Goal: Task Accomplishment & Management: Manage account settings

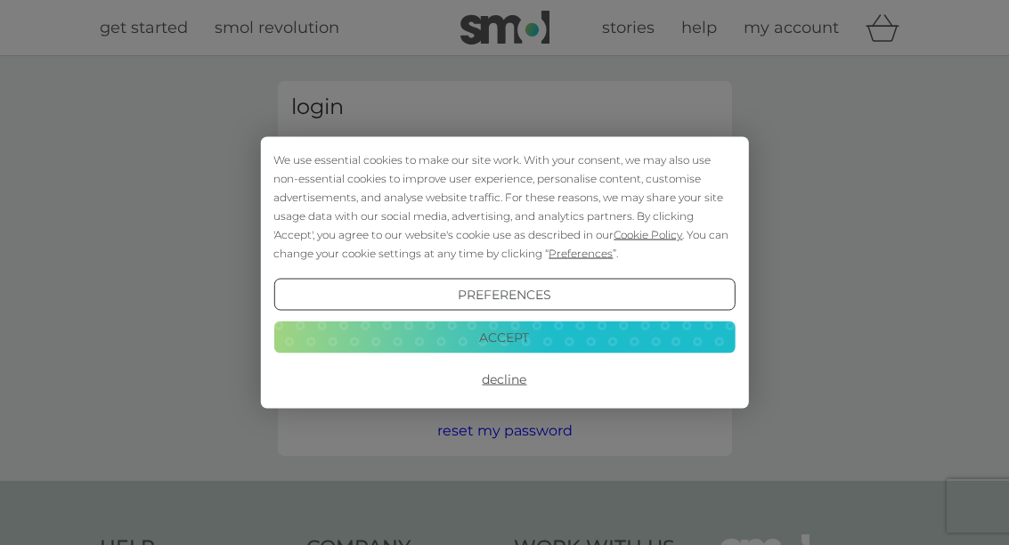
click at [533, 343] on button "Accept" at bounding box center [503, 337] width 461 height 32
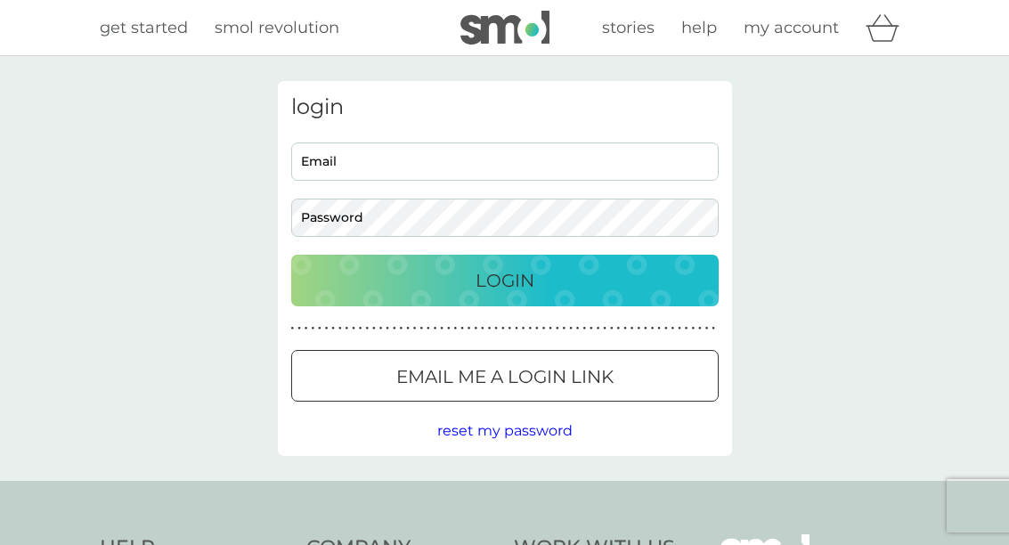
click at [395, 165] on input "Email" at bounding box center [504, 161] width 427 height 38
type input "[EMAIL_ADDRESS][DOMAIN_NAME]"
click at [519, 284] on p "Login" at bounding box center [505, 280] width 59 height 28
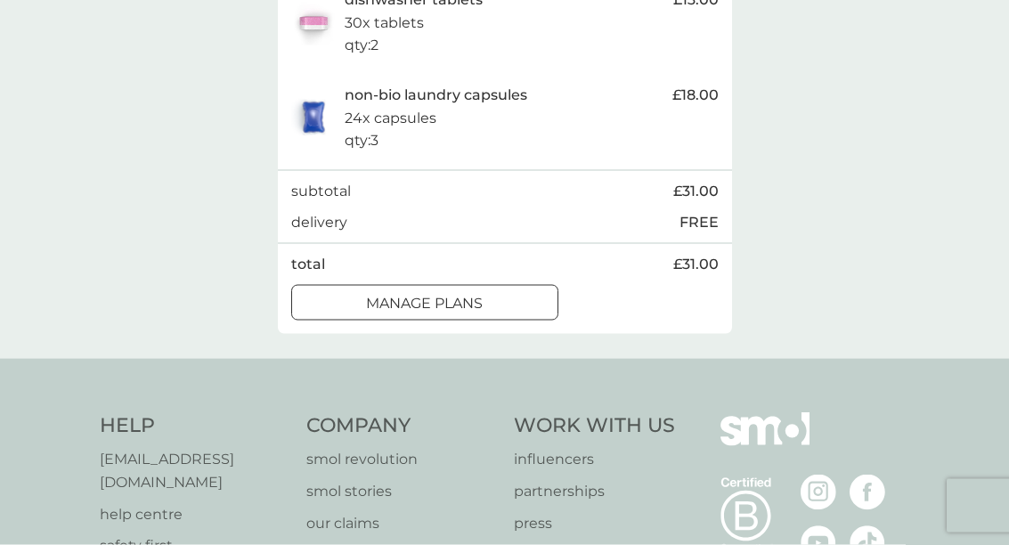
scroll to position [435, 0]
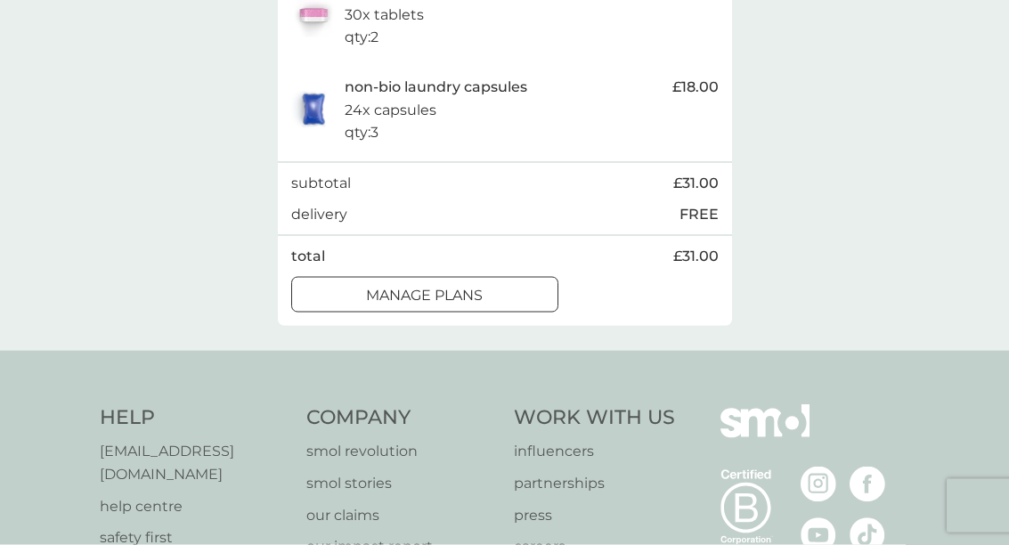
click at [495, 307] on div "manage plans" at bounding box center [424, 295] width 265 height 23
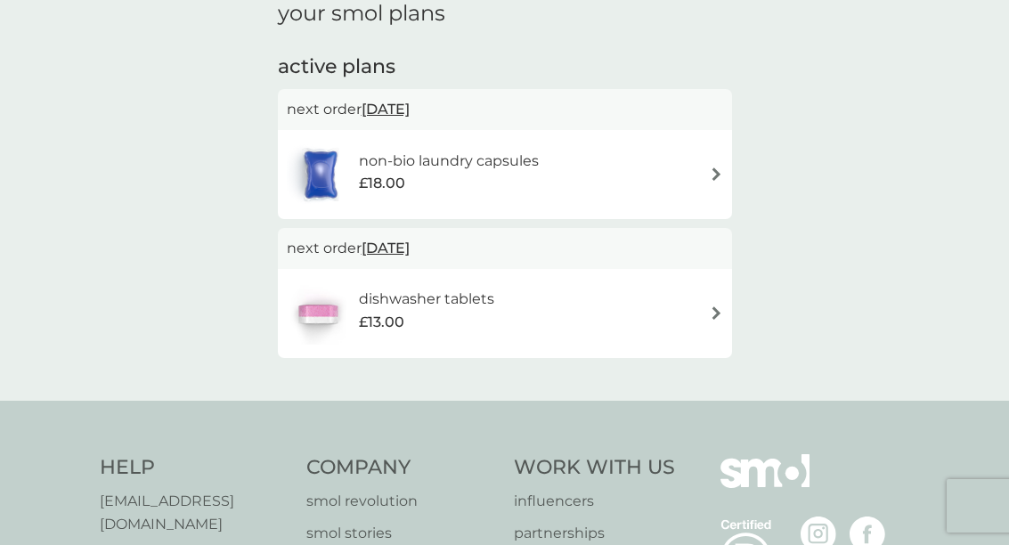
scroll to position [264, 0]
click at [709, 315] on div "dishwasher tablets £13.00" at bounding box center [505, 313] width 436 height 62
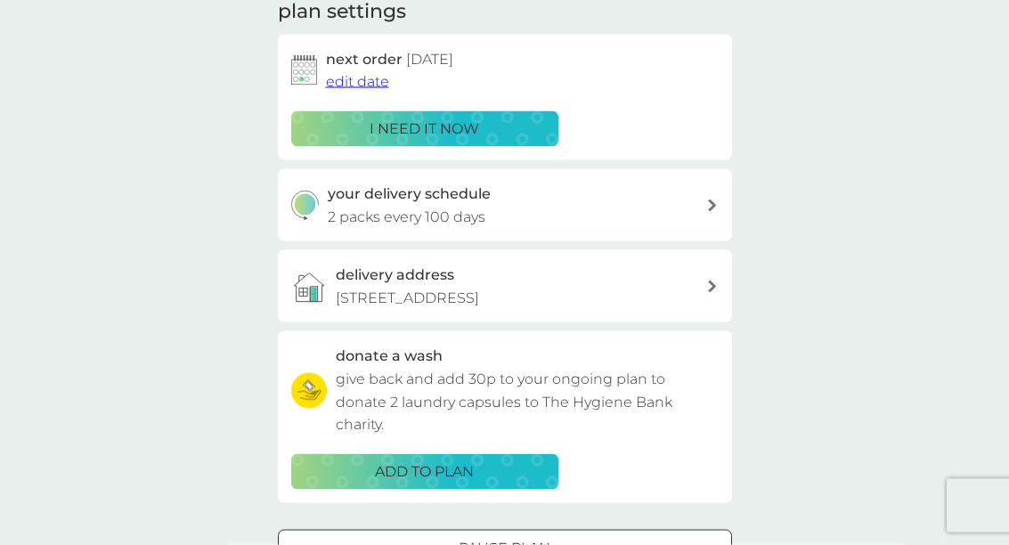
scroll to position [270, 0]
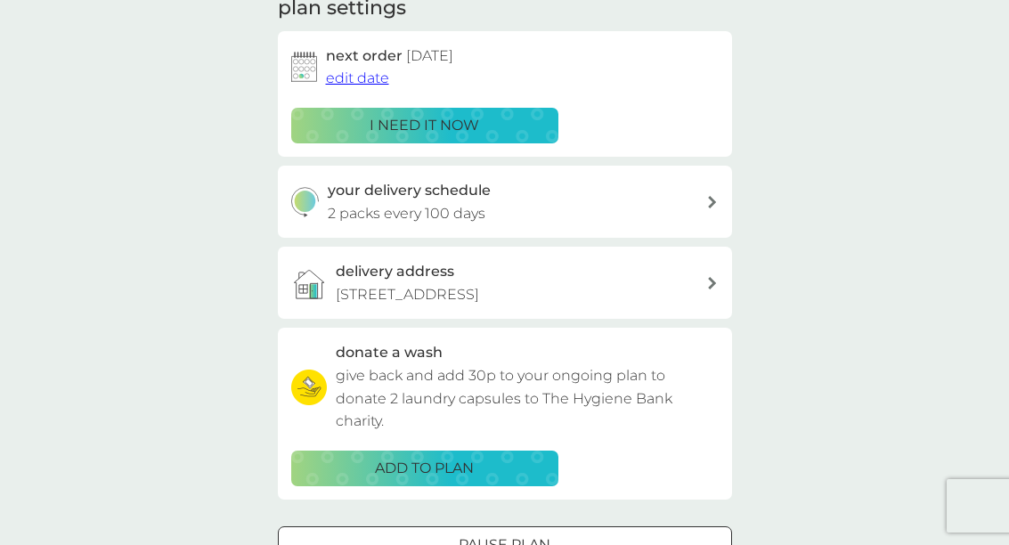
click at [699, 201] on div "your delivery schedule 2 packs every 100 days" at bounding box center [517, 201] width 378 height 45
select select "98"
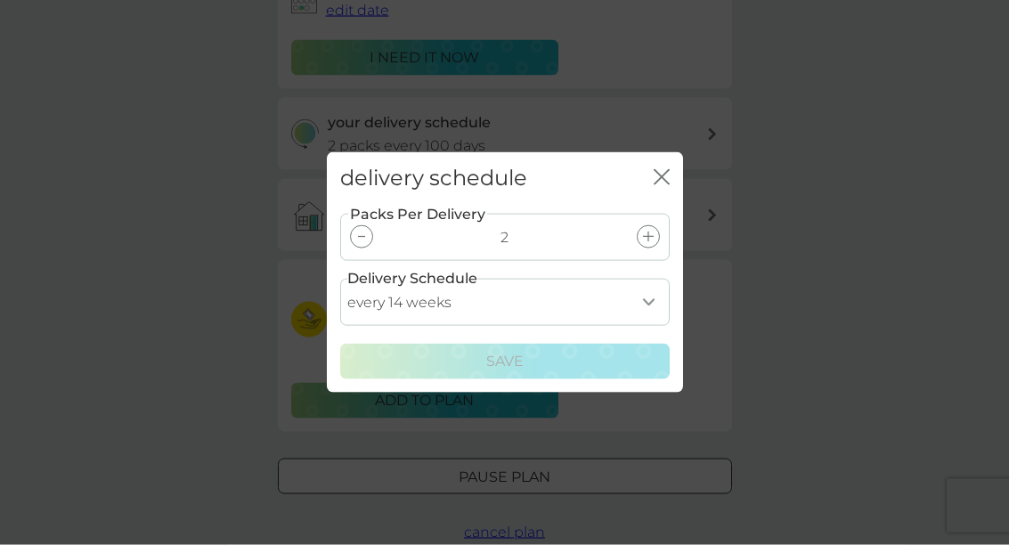
scroll to position [338, 0]
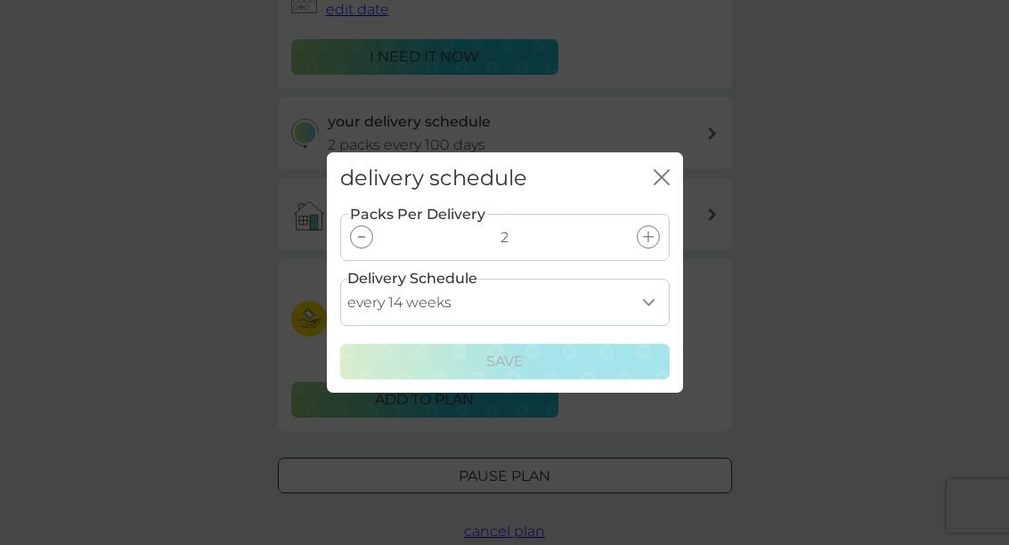
click at [661, 185] on icon "close" at bounding box center [662, 177] width 16 height 16
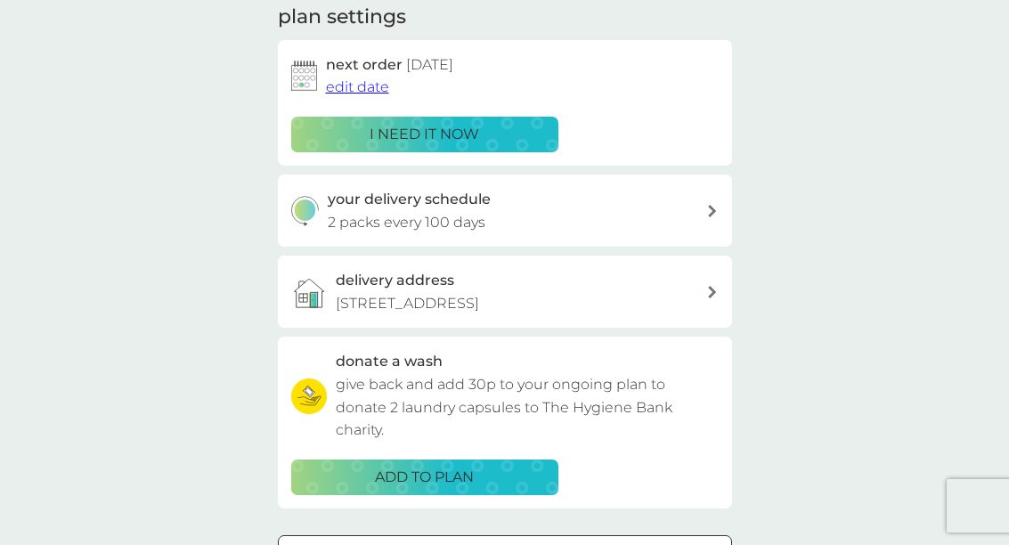
scroll to position [287, 0]
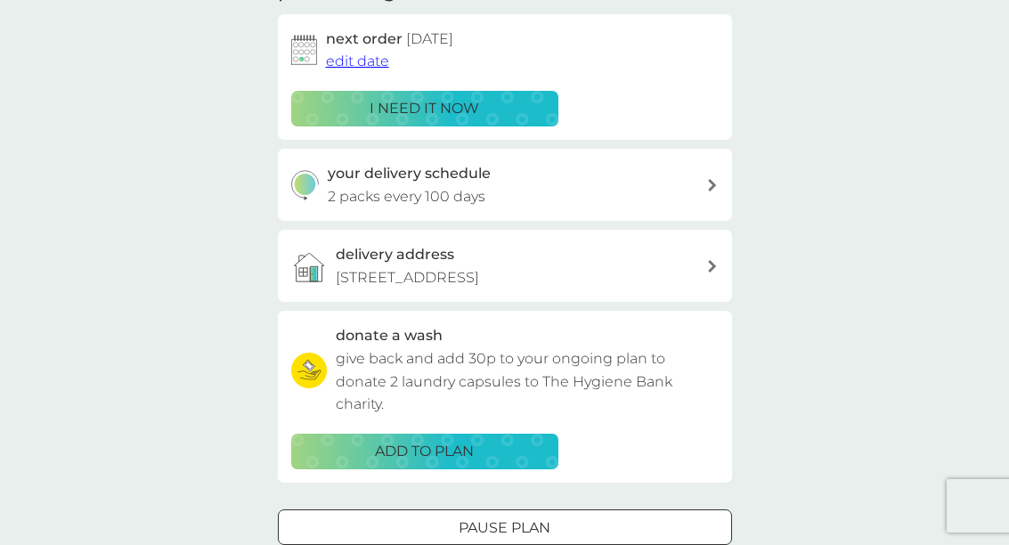
click at [354, 61] on span "edit date" at bounding box center [357, 61] width 63 height 17
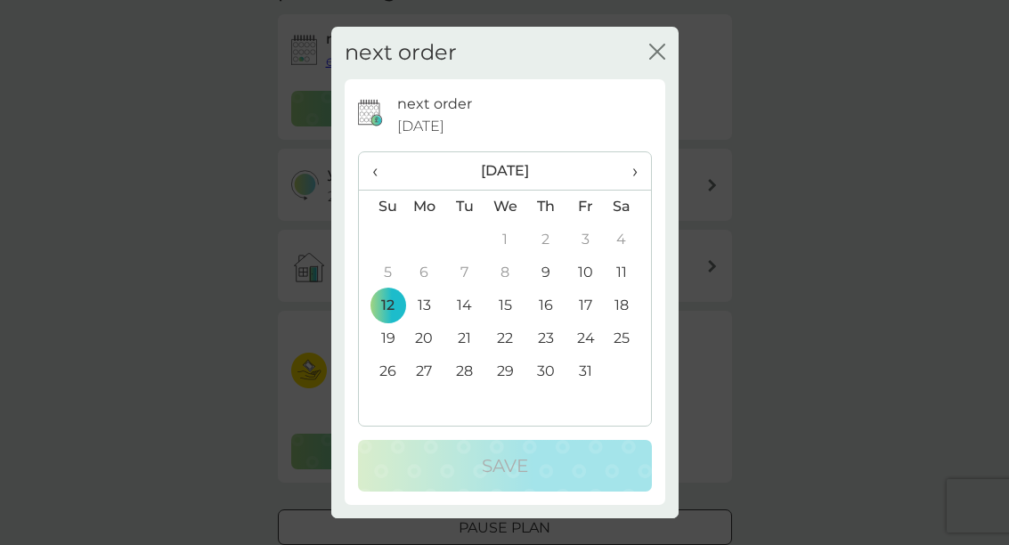
scroll to position [279, 0]
click at [633, 190] on span "›" at bounding box center [628, 170] width 18 height 37
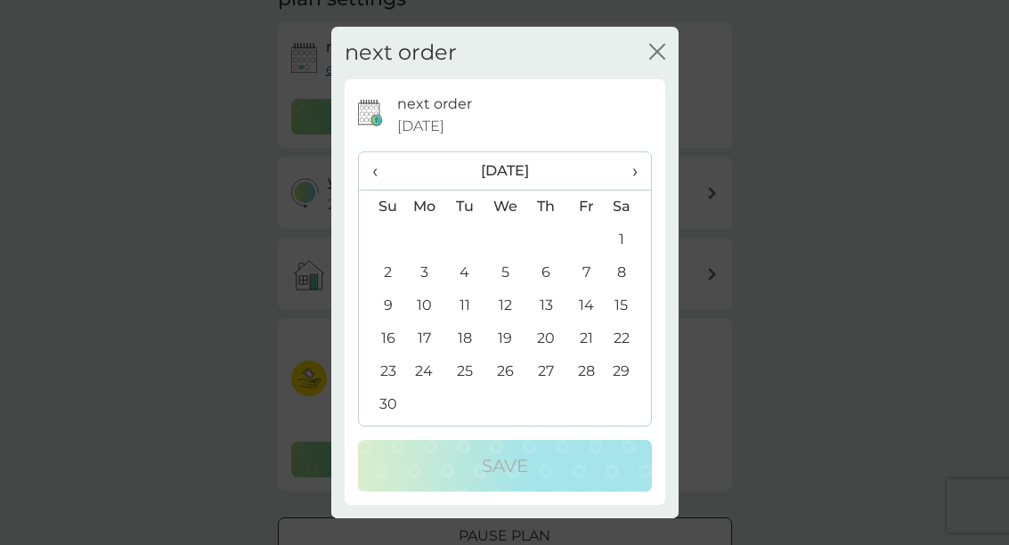
click at [635, 190] on span "›" at bounding box center [628, 170] width 18 height 37
click at [637, 190] on span "›" at bounding box center [628, 170] width 18 height 37
click at [640, 191] on th "›" at bounding box center [628, 171] width 45 height 38
click at [647, 191] on th "›" at bounding box center [628, 171] width 45 height 38
click at [657, 60] on icon "close" at bounding box center [657, 52] width 16 height 16
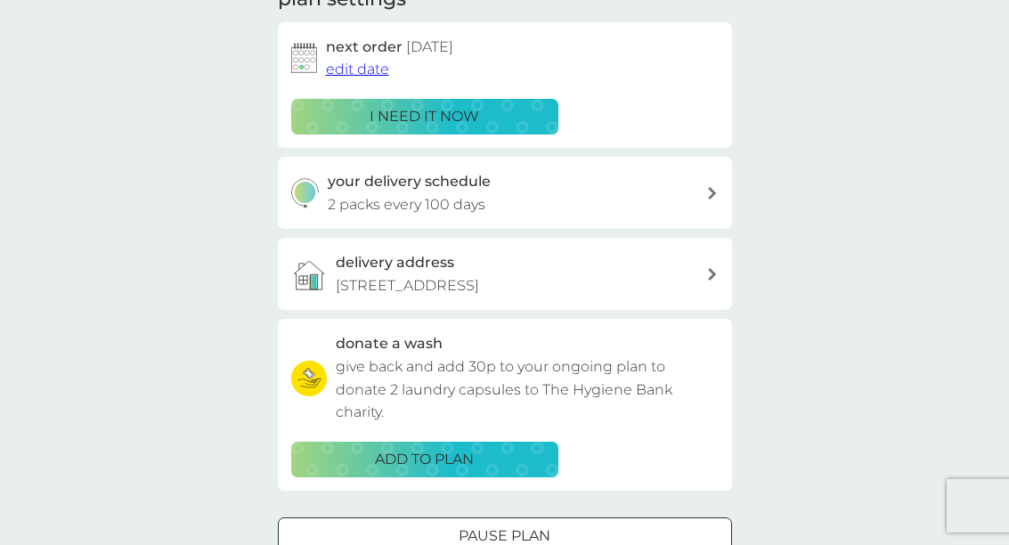
click at [714, 191] on icon at bounding box center [712, 193] width 9 height 12
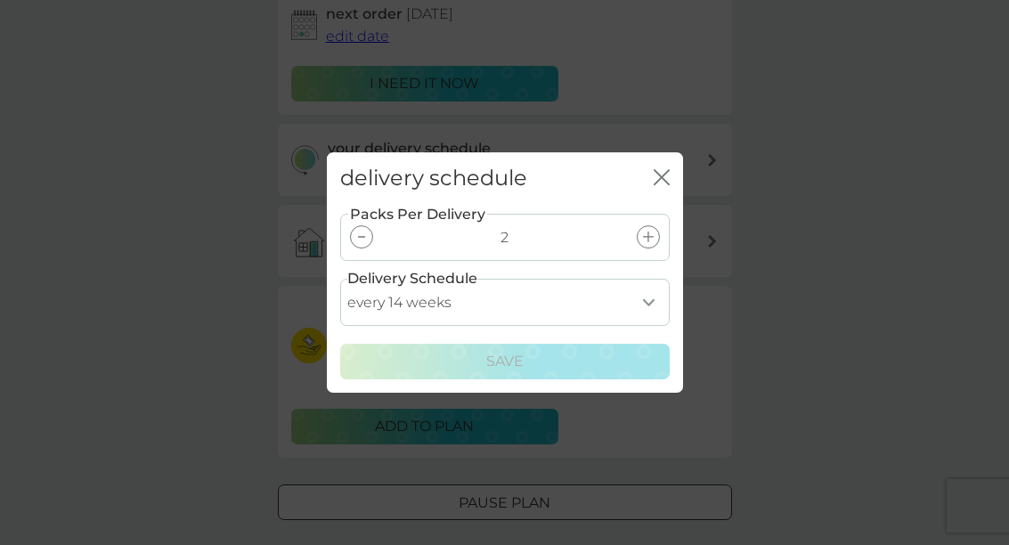
scroll to position [319, 0]
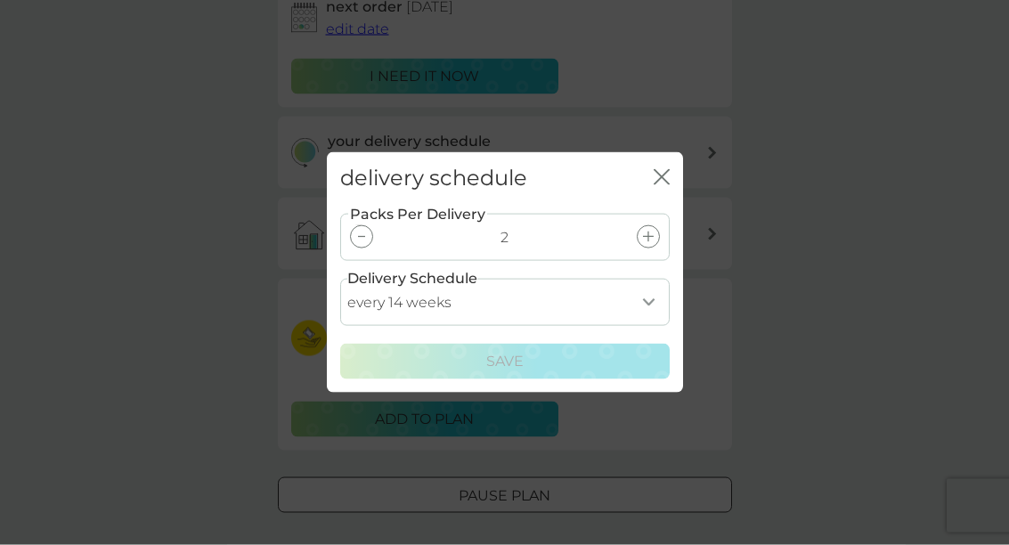
click at [647, 326] on select "every 1 week every 2 weeks every 3 weeks every 4 weeks every 5 weeks every 6 we…" at bounding box center [505, 302] width 330 height 47
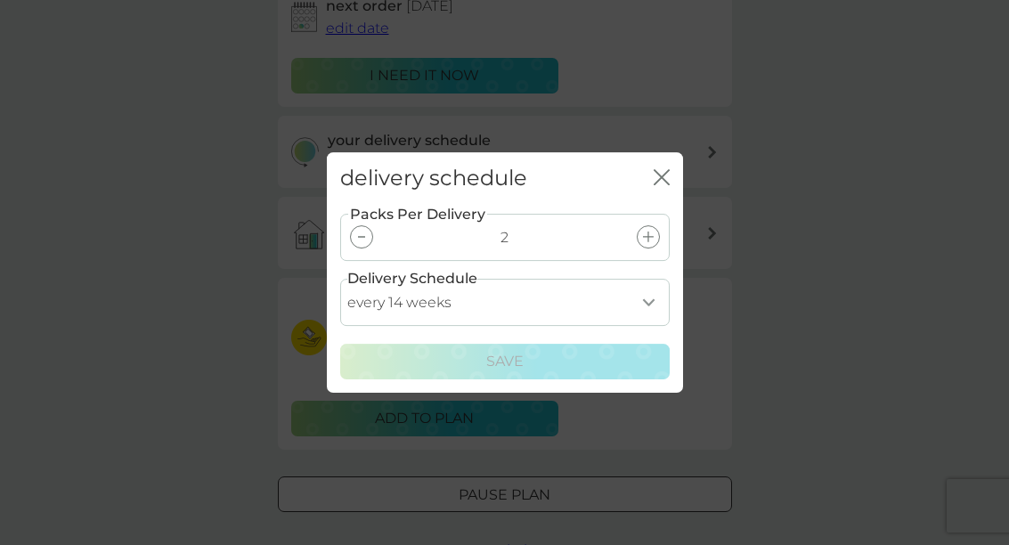
select select "119"
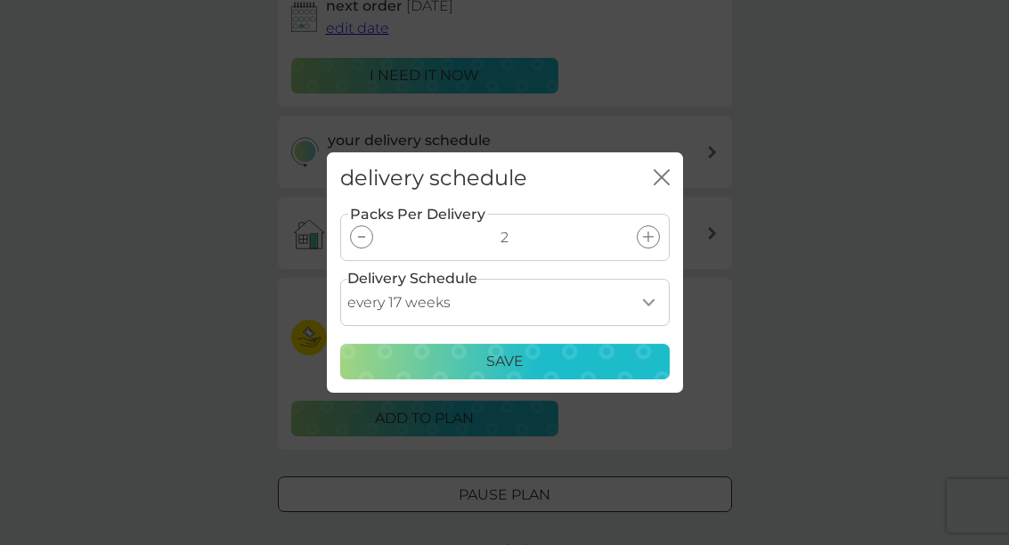
click at [517, 373] on p "Save" at bounding box center [504, 361] width 37 height 23
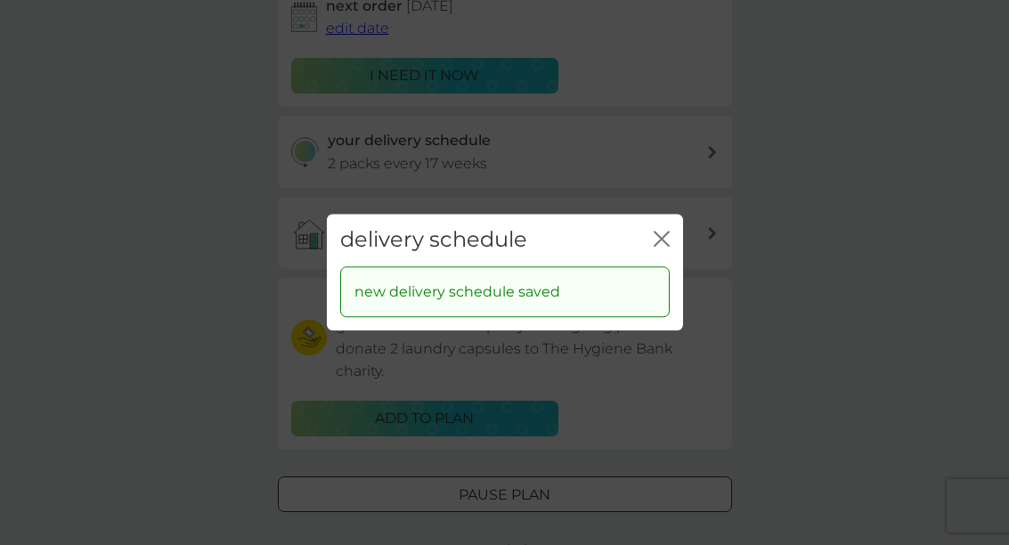
click at [827, 232] on div "delivery schedule close new delivery schedule saved" at bounding box center [504, 272] width 1009 height 545
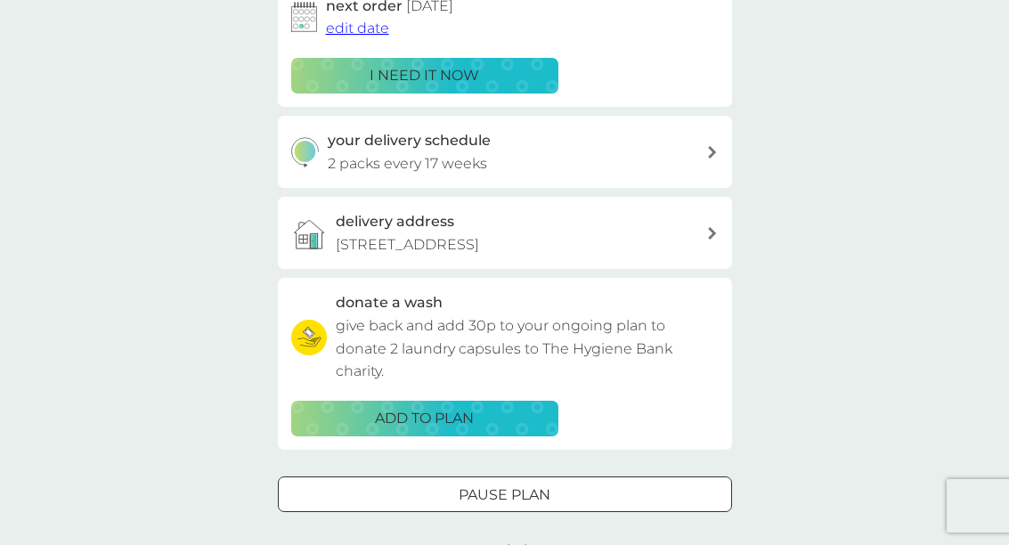
scroll to position [325, 0]
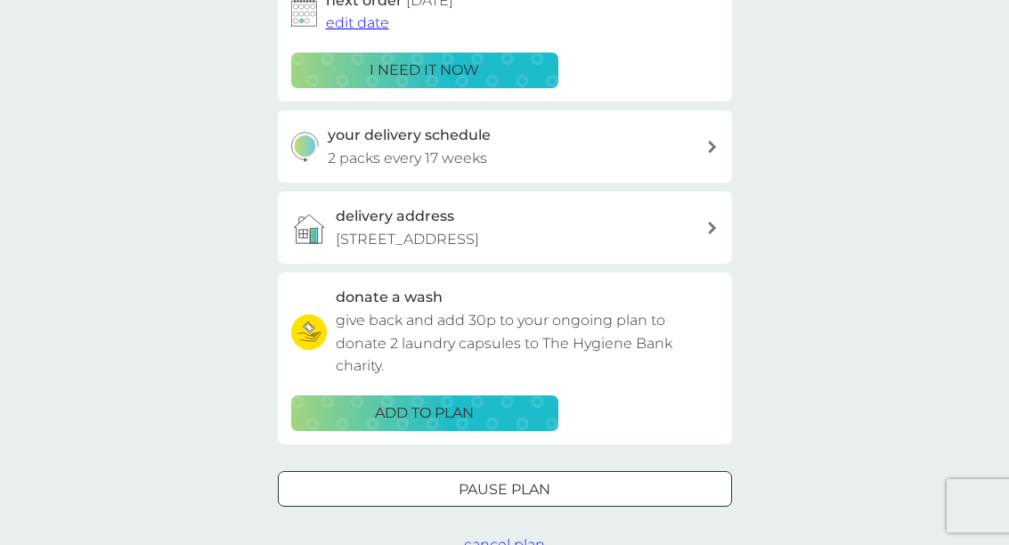
click at [698, 139] on div "your delivery schedule 2 packs every 17 weeks" at bounding box center [517, 146] width 378 height 45
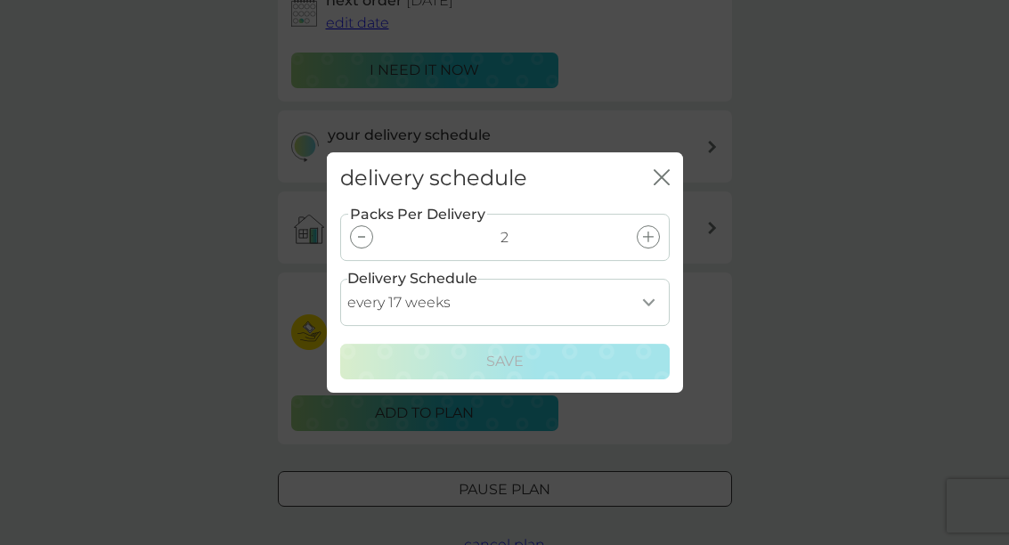
click at [647, 294] on select "every 1 week every 2 weeks every 3 weeks every 4 weeks every 5 weeks every 6 we…" at bounding box center [505, 302] width 330 height 47
select select "98"
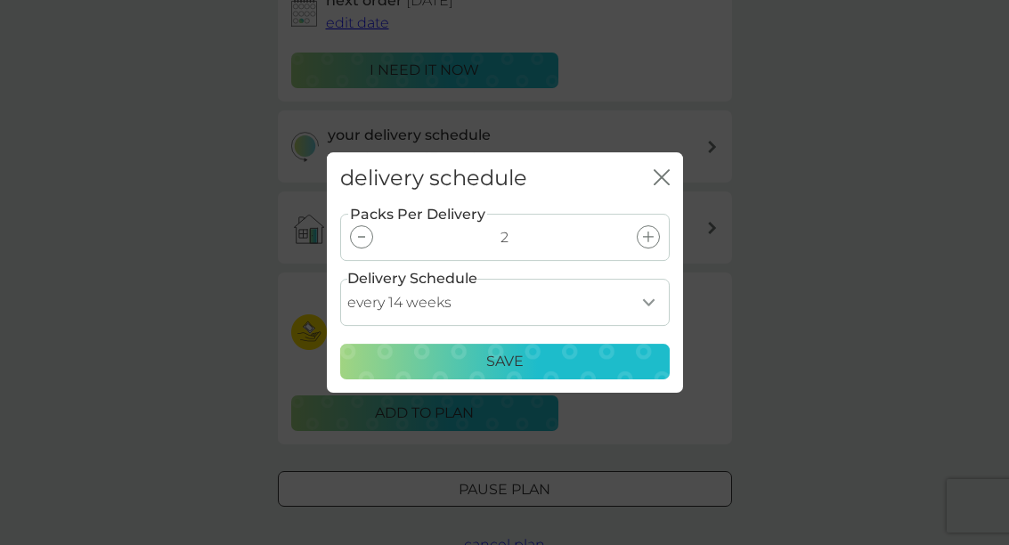
click at [661, 176] on icon "close" at bounding box center [658, 177] width 7 height 14
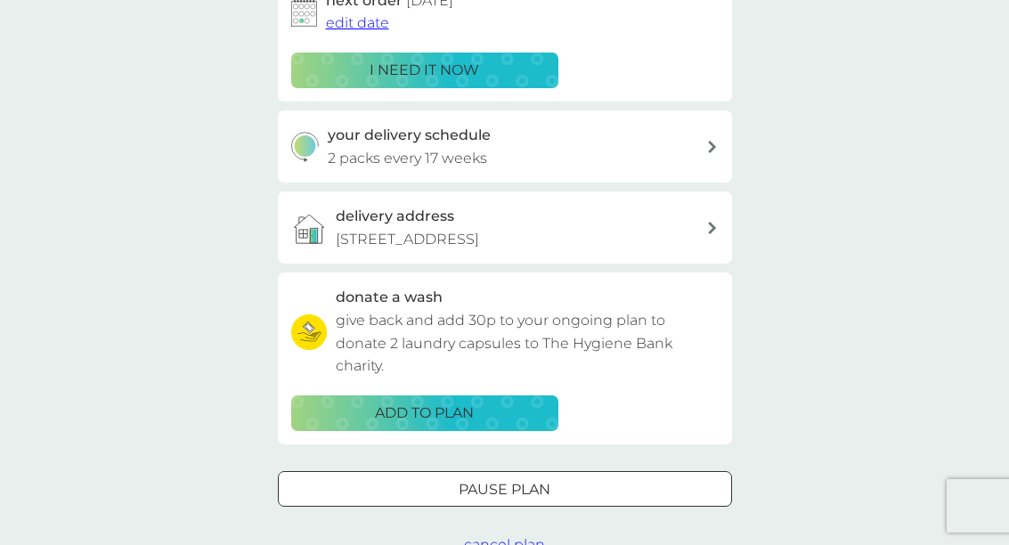
click at [704, 149] on div "your delivery schedule 2 packs every 17 weeks" at bounding box center [517, 146] width 378 height 45
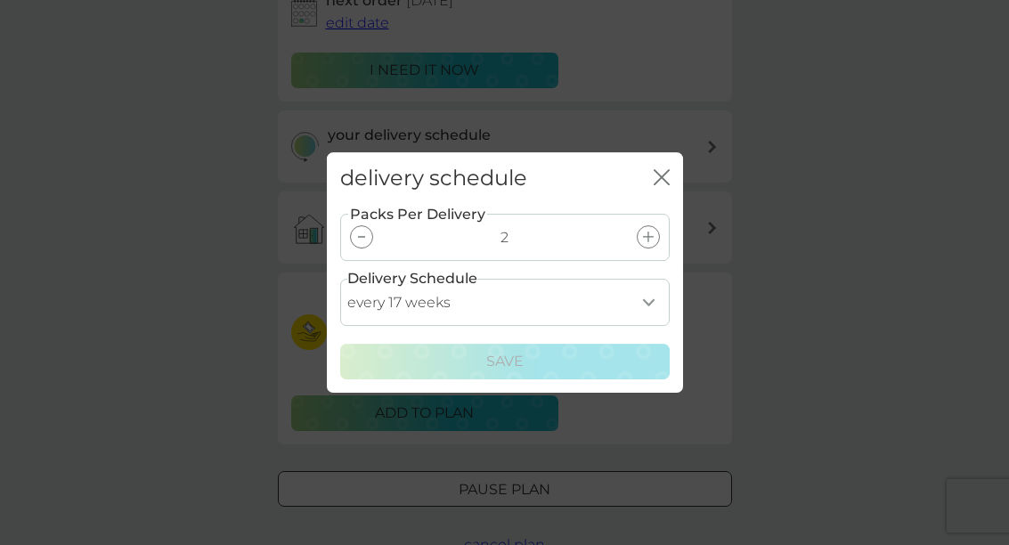
click at [649, 297] on select "every 1 week every 2 weeks every 3 weeks every 4 weeks every 5 weeks every 6 we…" at bounding box center [505, 302] width 330 height 47
select select "98"
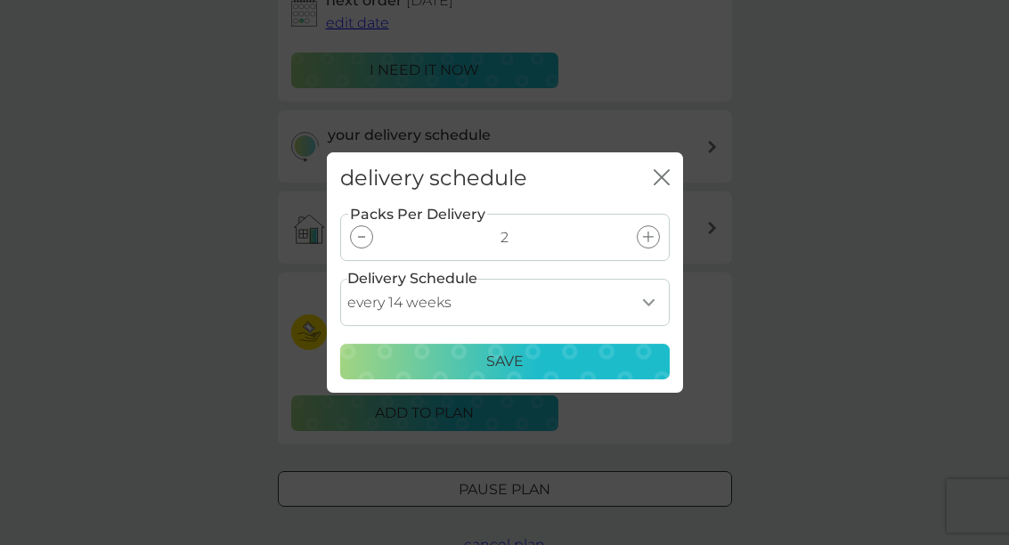
click at [514, 366] on p "Save" at bounding box center [504, 361] width 37 height 23
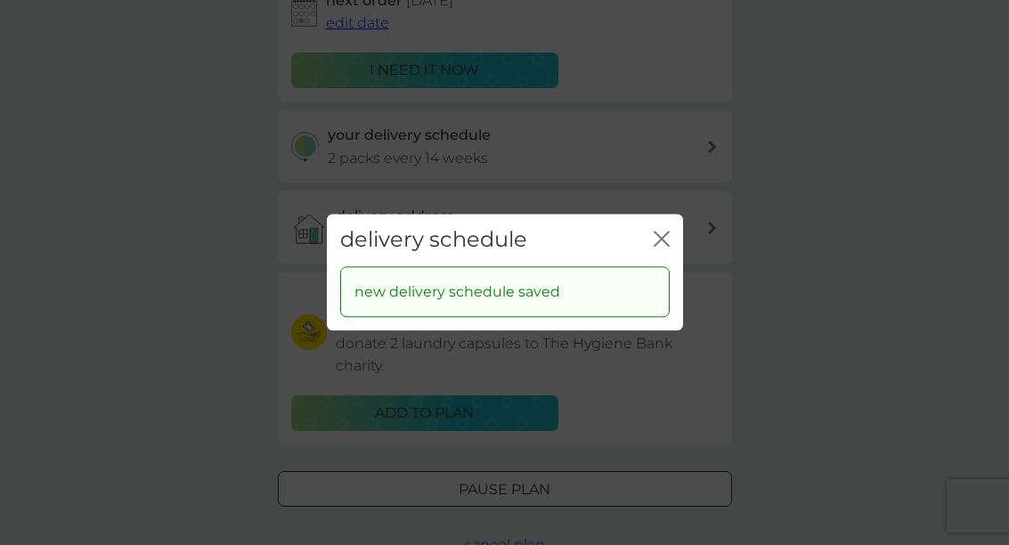
click at [655, 244] on icon "close" at bounding box center [662, 239] width 16 height 16
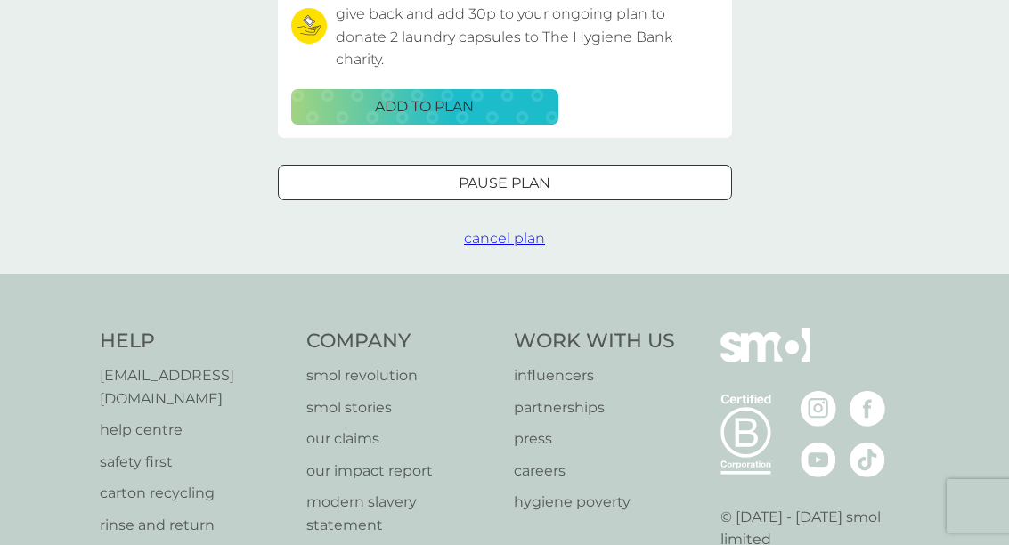
scroll to position [662, 0]
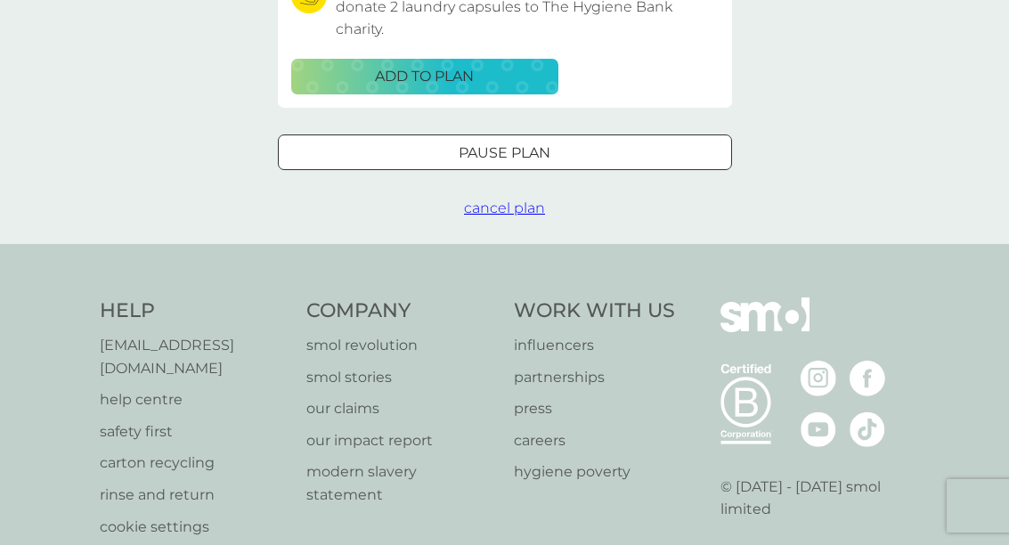
click at [534, 162] on div at bounding box center [505, 152] width 64 height 19
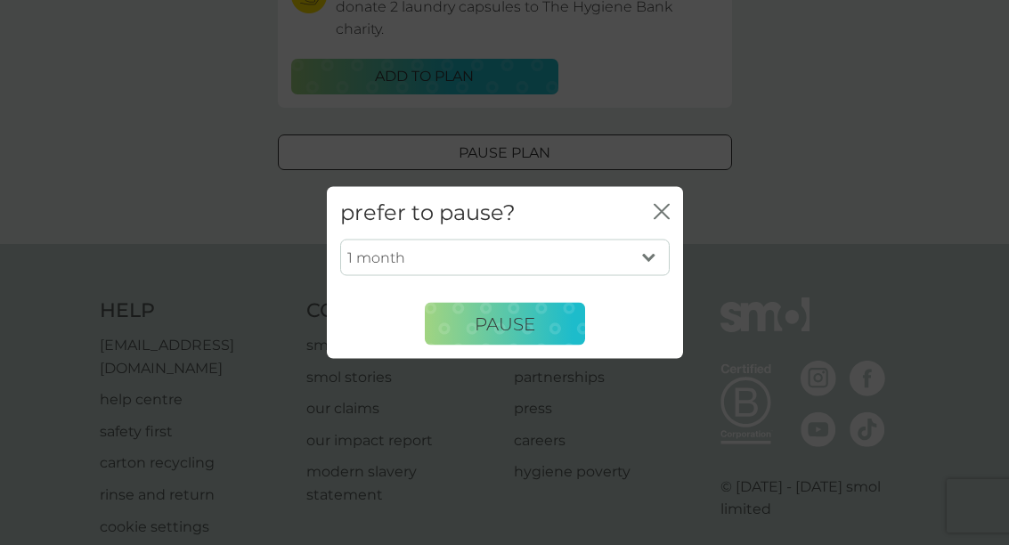
click at [649, 255] on select "1 month 2 months 3 months 4 months 5 months 6 months" at bounding box center [505, 257] width 330 height 37
select select "3"
click at [491, 320] on span "Pause" at bounding box center [505, 323] width 61 height 21
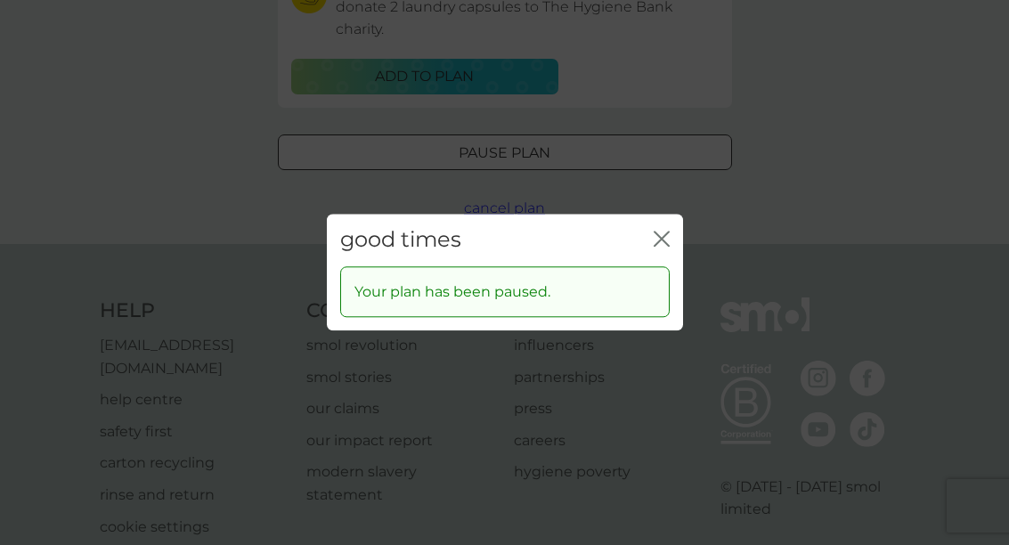
click at [658, 240] on icon "close" at bounding box center [662, 239] width 16 height 16
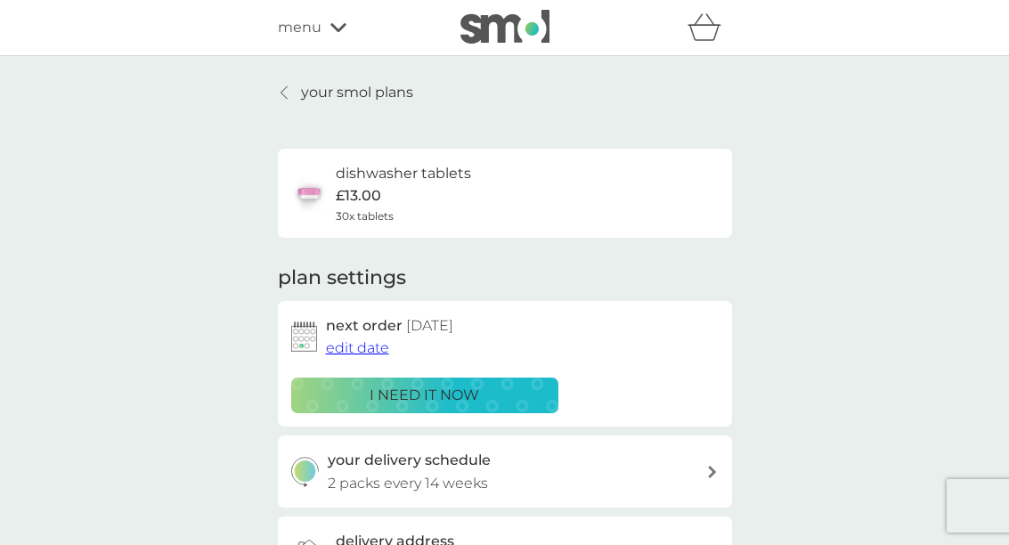
scroll to position [207, 0]
